Goal: Task Accomplishment & Management: Manage account settings

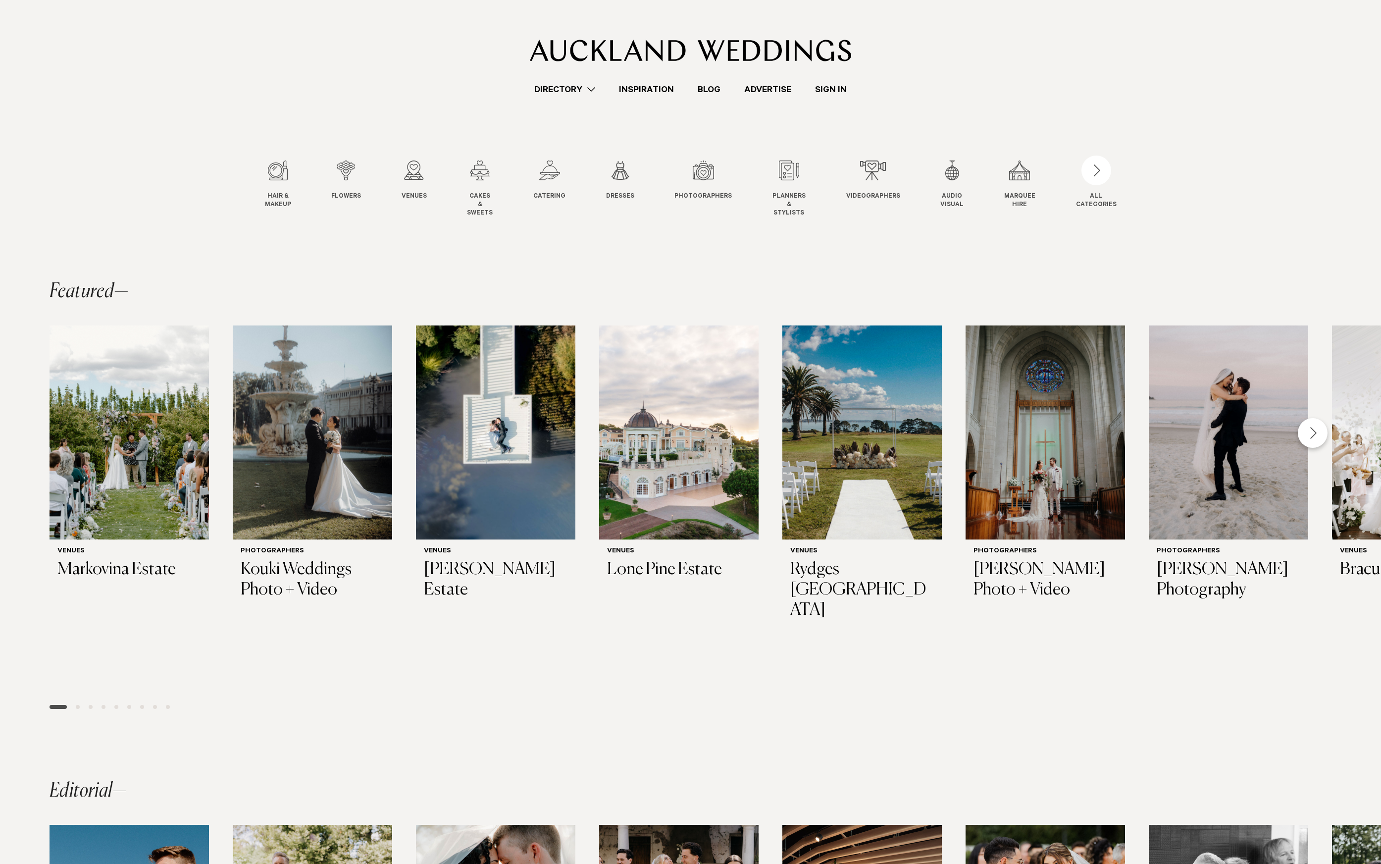
click at [839, 88] on link "Sign In" at bounding box center [830, 89] width 55 height 13
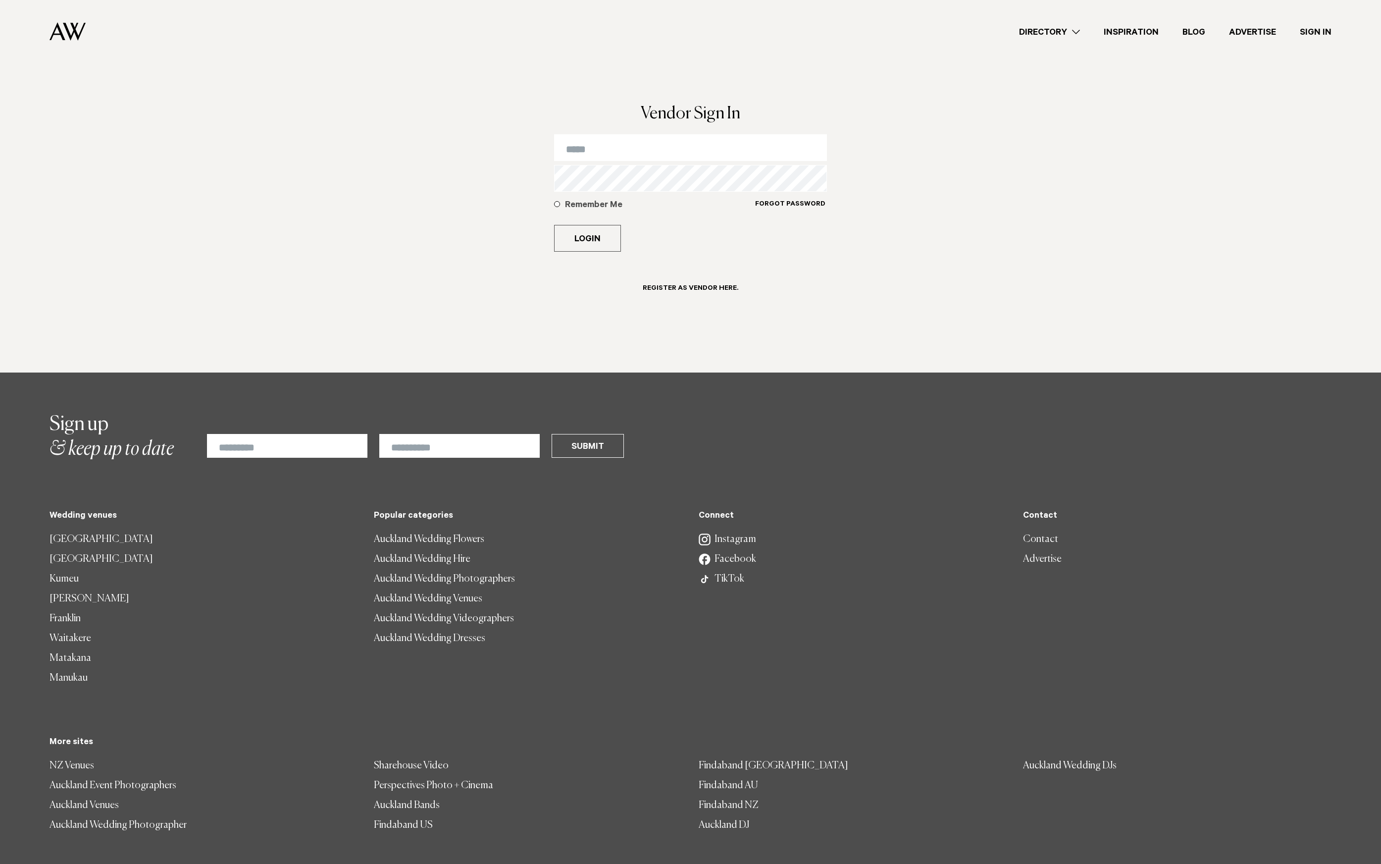
click at [708, 140] on input "email" at bounding box center [690, 147] width 273 height 27
type input "**********"
click at [554, 225] on button "Login" at bounding box center [587, 238] width 67 height 27
